Goal: Task Accomplishment & Management: Use online tool/utility

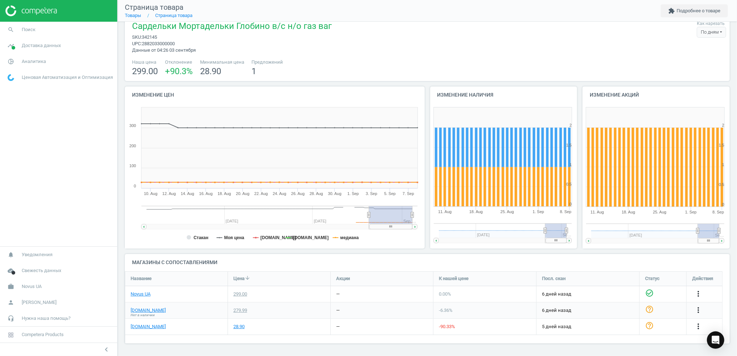
scroll to position [87, 612]
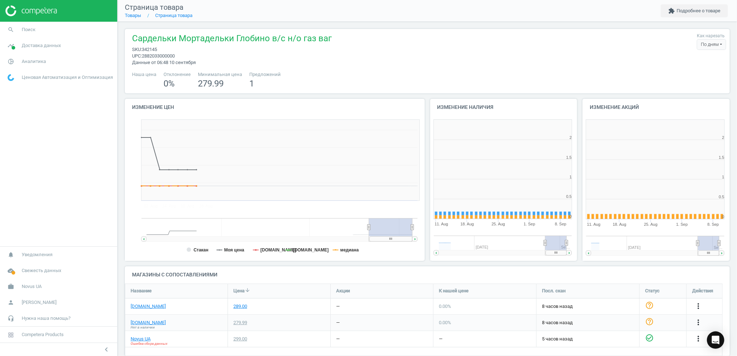
scroll to position [160, 160]
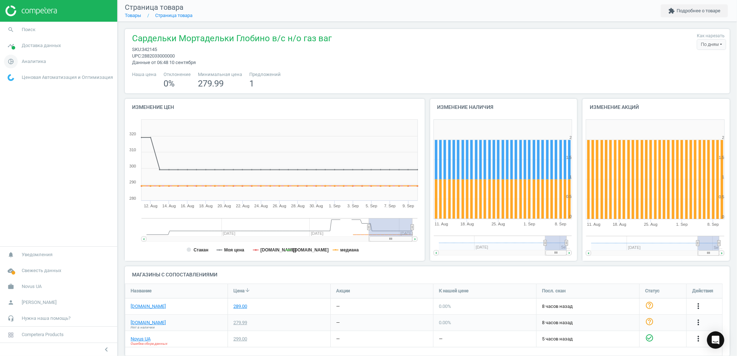
click at [26, 60] on span "Аналитика" at bounding box center [34, 61] width 24 height 7
click at [12, 77] on span "Обзор" at bounding box center [14, 77] width 12 height 6
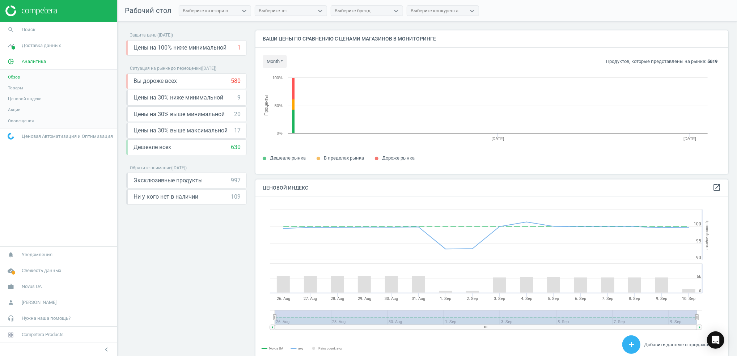
scroll to position [158, 480]
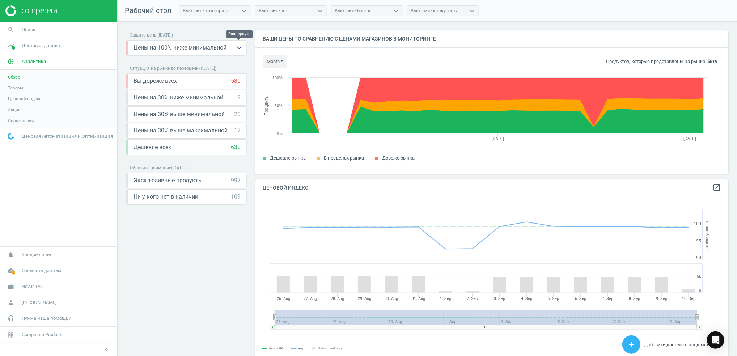
click at [238, 51] on icon "keyboard_arrow_down" at bounding box center [239, 47] width 9 height 9
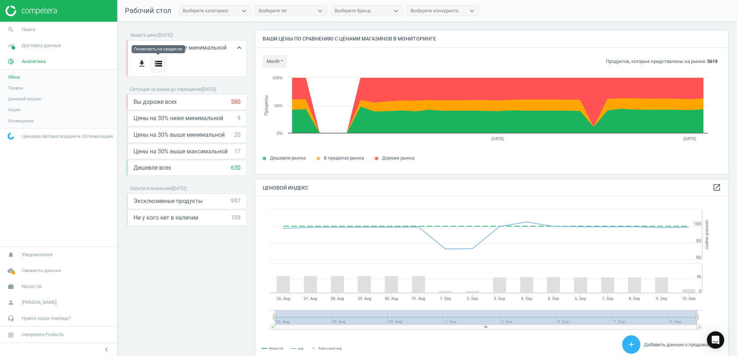
click at [155, 64] on icon "storage" at bounding box center [158, 63] width 9 height 9
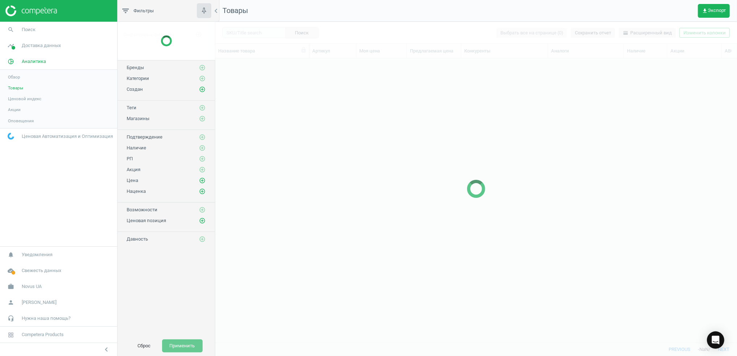
scroll to position [270, 514]
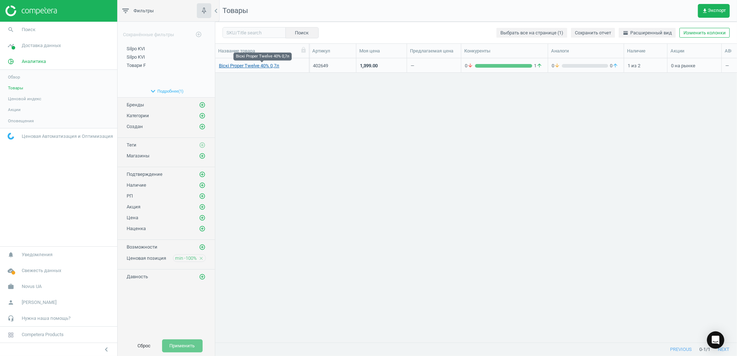
click at [239, 65] on link "Віскі Proper Twelve 40% 0,7л" at bounding box center [249, 66] width 60 height 7
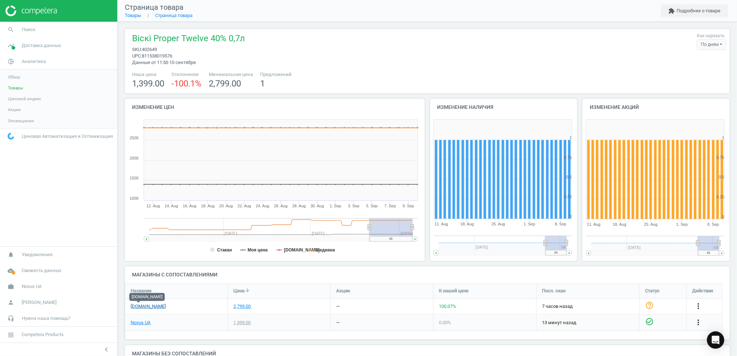
click at [138, 307] on link "[DOMAIN_NAME]" at bounding box center [148, 306] width 35 height 7
click at [140, 322] on link "Novus UA" at bounding box center [141, 322] width 20 height 7
drag, startPoint x: 159, startPoint y: 48, endPoint x: 143, endPoint y: 50, distance: 16.1
click at [143, 50] on span "sku : 402649" at bounding box center [188, 49] width 113 height 7
copy span "402649"
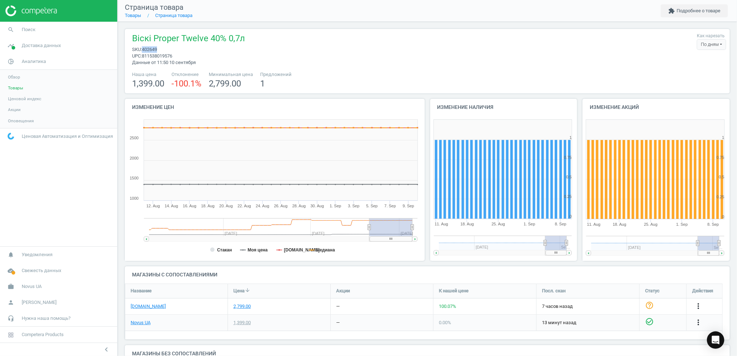
click at [14, 79] on span "Обзор" at bounding box center [14, 77] width 12 height 6
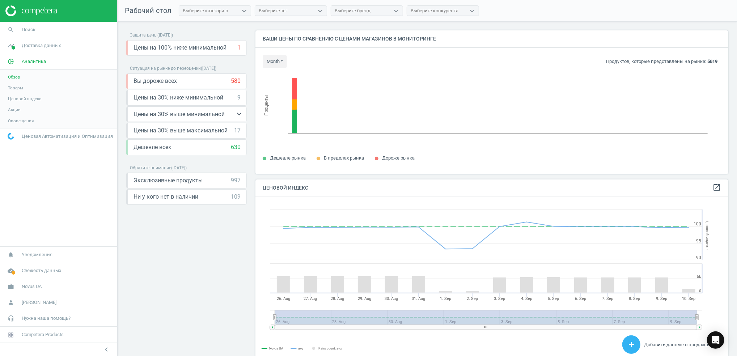
scroll to position [181, 480]
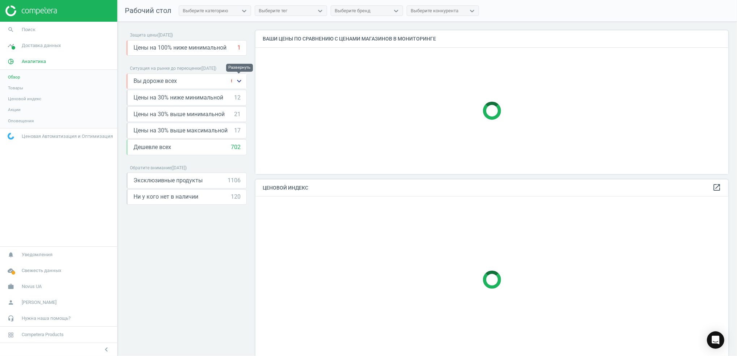
click at [238, 85] on icon "keyboard_arrow_down" at bounding box center [239, 81] width 9 height 9
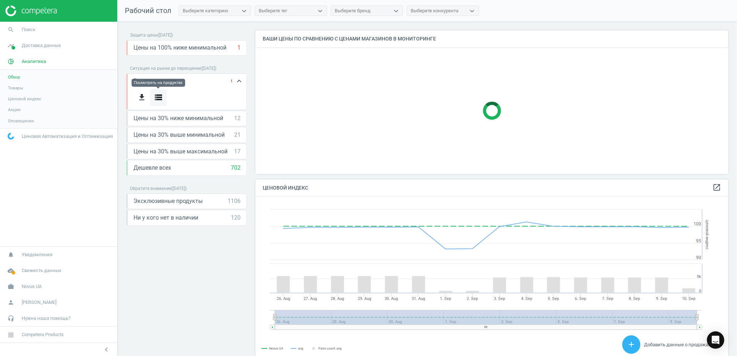
click at [157, 96] on icon "storage" at bounding box center [158, 97] width 9 height 9
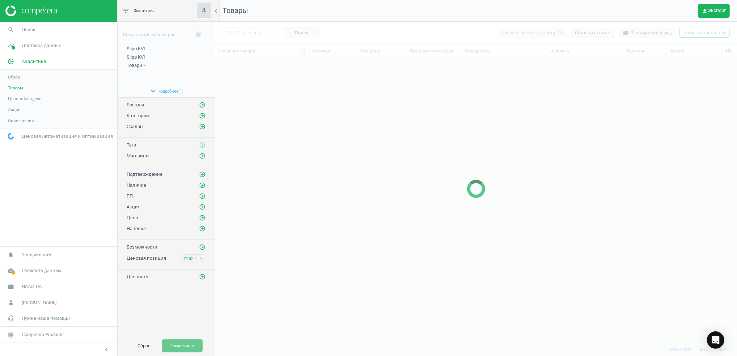
scroll to position [270, 514]
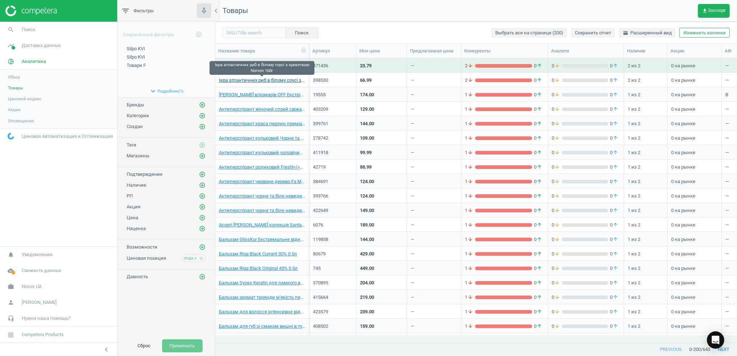
click at [237, 81] on link "Ікра атлантичних риб в білому соусі з креветкою Norven 160г" at bounding box center [262, 80] width 86 height 7
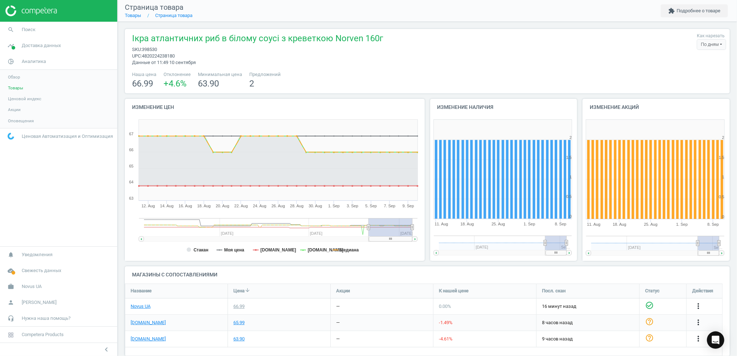
drag, startPoint x: 18, startPoint y: 77, endPoint x: 62, endPoint y: 78, distance: 44.5
click at [18, 77] on span "Обзор" at bounding box center [14, 77] width 12 height 6
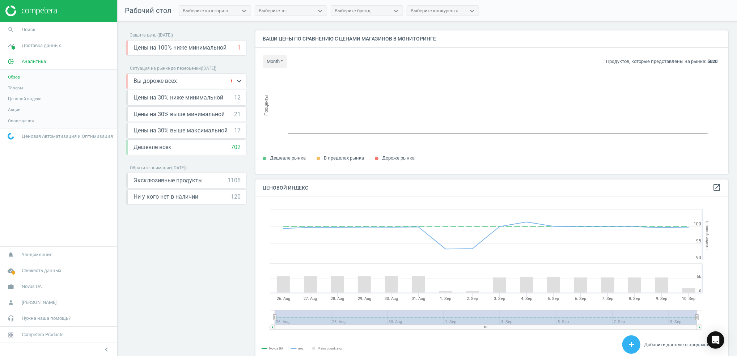
scroll to position [181, 480]
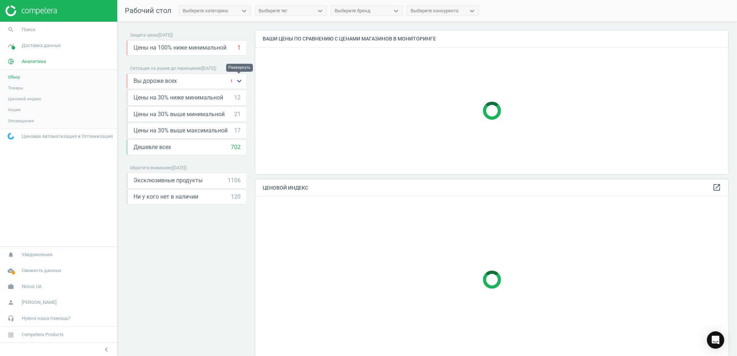
click at [239, 83] on icon "keyboard_arrow_down" at bounding box center [239, 81] width 9 height 9
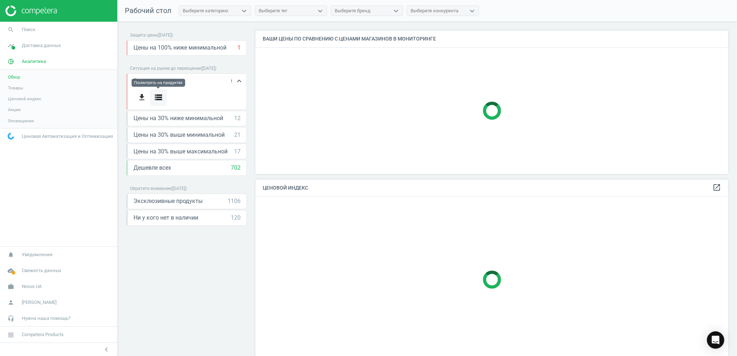
click at [163, 99] on button "storage" at bounding box center [158, 97] width 17 height 17
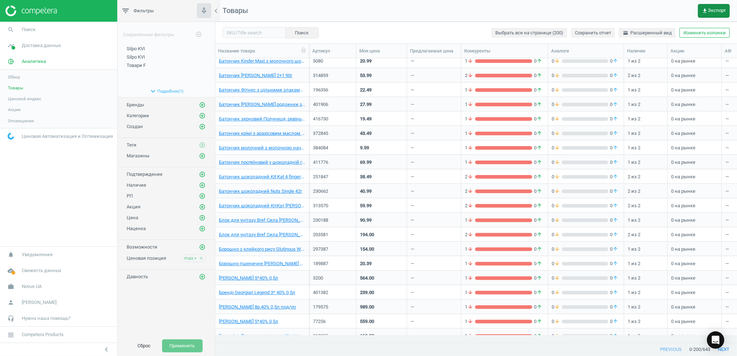
click at [708, 8] on span "get_app Экспорт" at bounding box center [714, 11] width 24 height 6
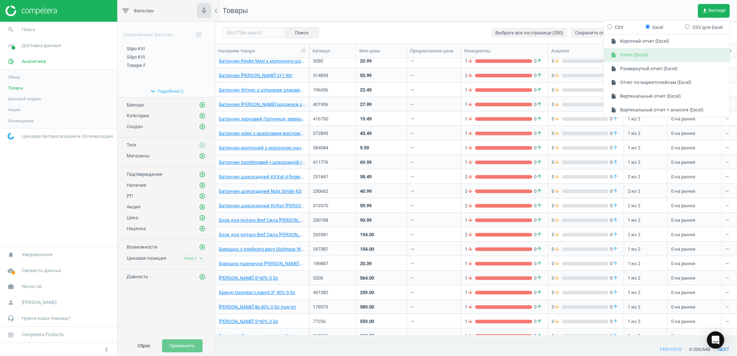
click at [653, 60] on button "insert_drive_file Отчет (Excel)" at bounding box center [667, 55] width 126 height 14
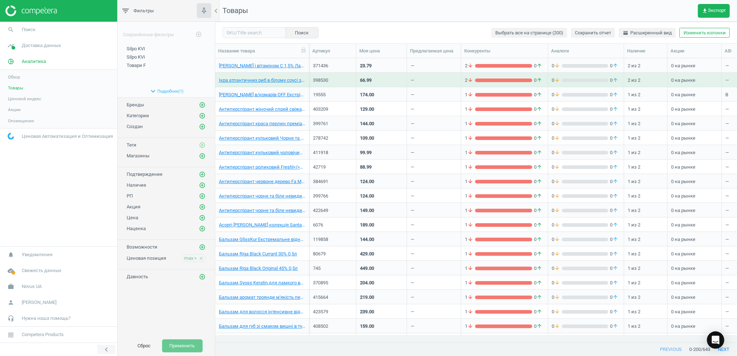
click at [101, 351] on button "chevron_left" at bounding box center [106, 349] width 18 height 9
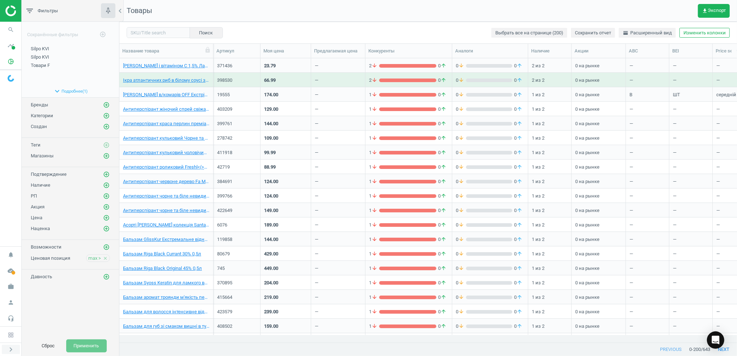
scroll to position [270, 610]
click at [11, 61] on icon "pie_chart_outlined" at bounding box center [11, 62] width 14 height 14
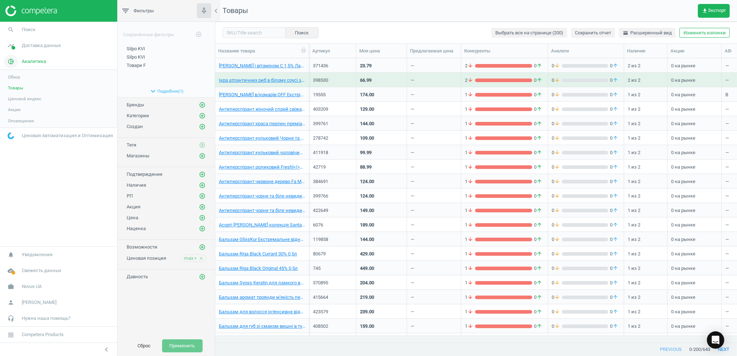
scroll to position [270, 514]
click at [17, 80] on span "Обзор" at bounding box center [14, 77] width 12 height 6
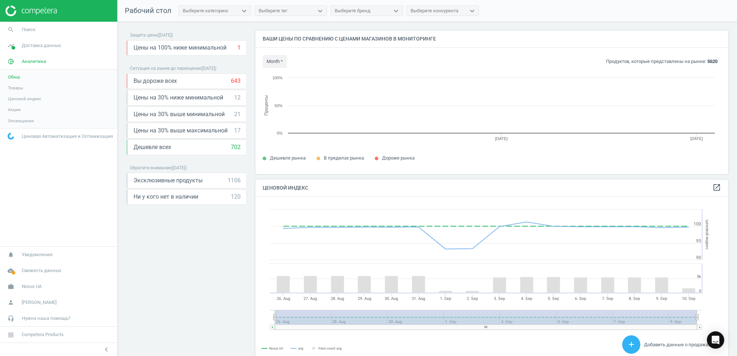
scroll to position [181, 480]
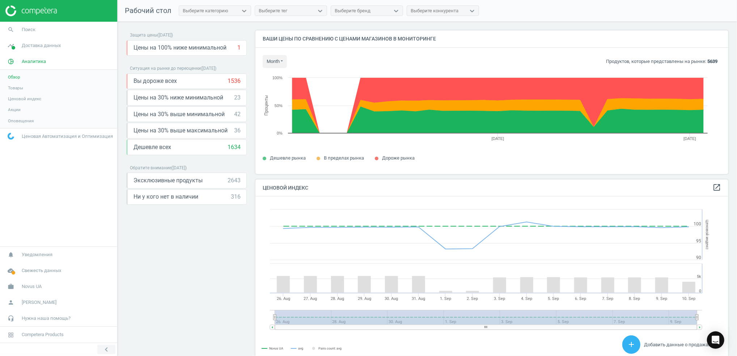
click at [105, 353] on icon "chevron_left" at bounding box center [106, 349] width 9 height 9
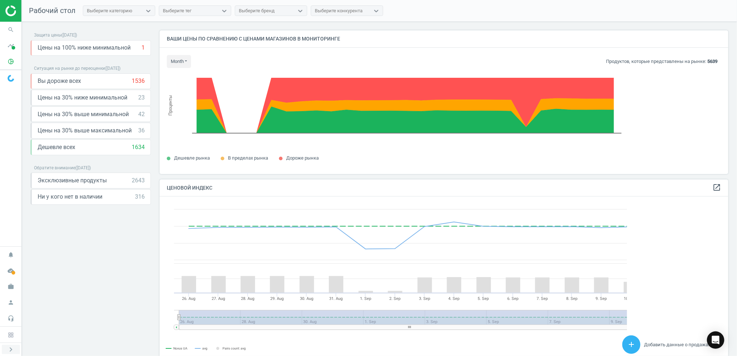
scroll to position [3, 3]
